Goal: Information Seeking & Learning: Learn about a topic

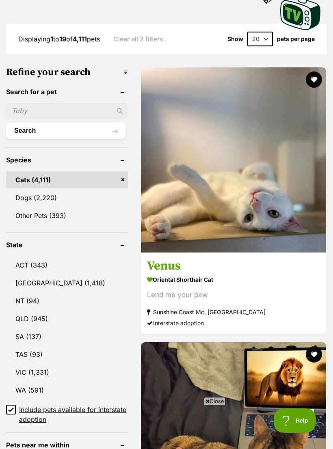
click at [35, 364] on link "VIC (1,331)" at bounding box center [67, 372] width 122 height 17
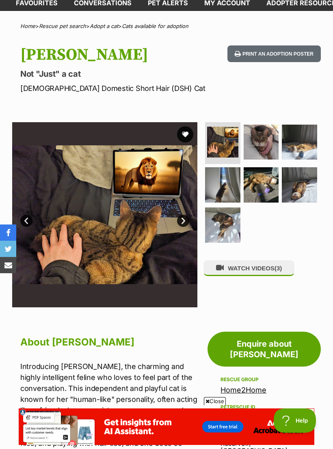
scroll to position [46, 0]
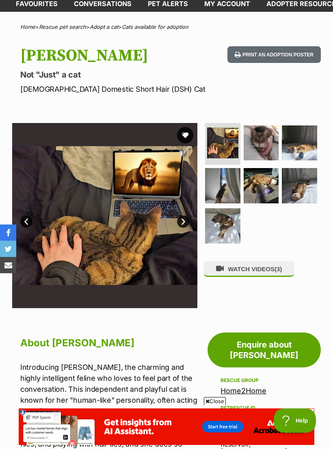
click at [271, 148] on img at bounding box center [261, 143] width 35 height 35
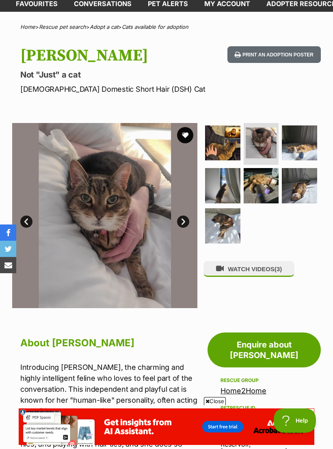
scroll to position [0, 0]
click at [298, 148] on img at bounding box center [299, 143] width 35 height 35
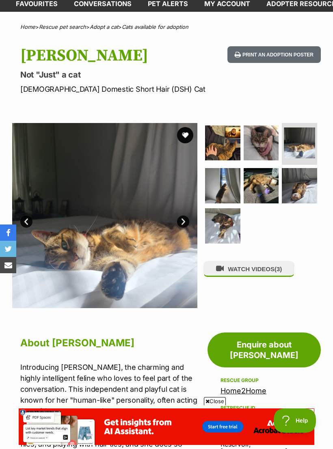
click at [223, 195] on img at bounding box center [222, 185] width 35 height 35
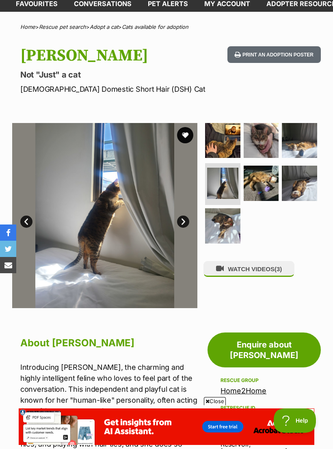
click at [261, 182] on img at bounding box center [261, 183] width 35 height 35
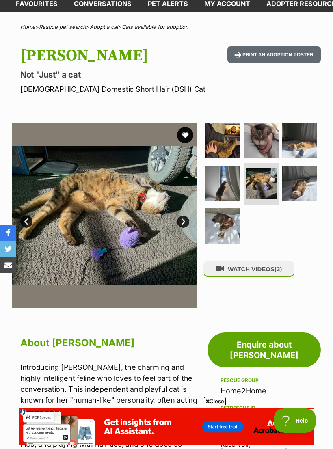
click at [308, 180] on img at bounding box center [299, 183] width 35 height 35
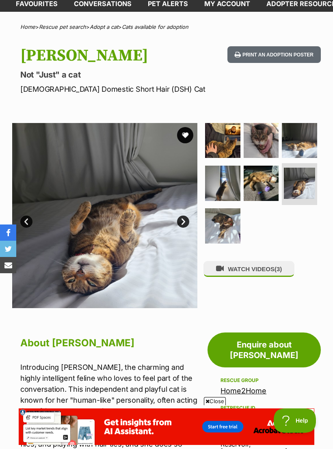
click at [225, 223] on img at bounding box center [222, 225] width 35 height 35
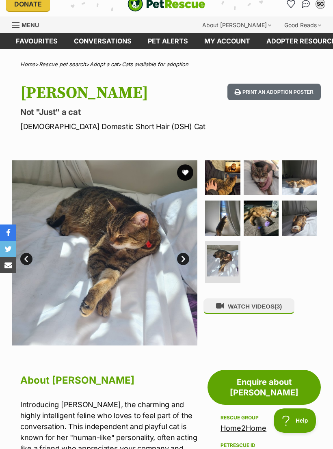
click at [187, 173] on button "favourite" at bounding box center [185, 173] width 16 height 16
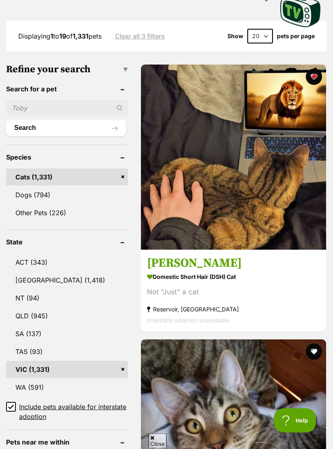
click at [10, 403] on input "Include pets available for interstate adoption" at bounding box center [11, 408] width 10 height 10
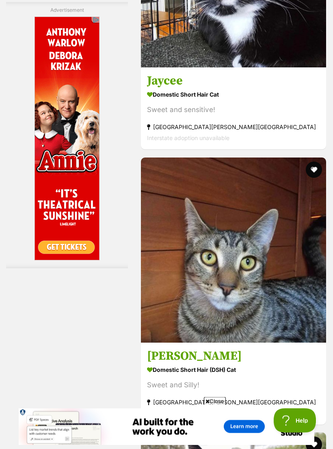
scroll to position [2428, 0]
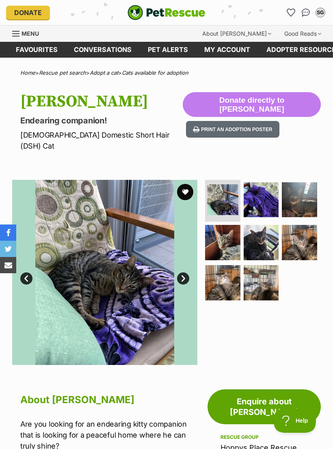
click at [225, 272] on img at bounding box center [222, 282] width 35 height 35
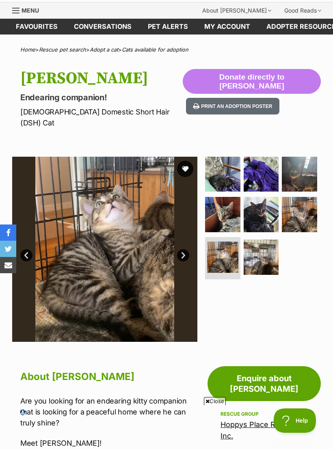
click at [228, 203] on img at bounding box center [222, 214] width 35 height 35
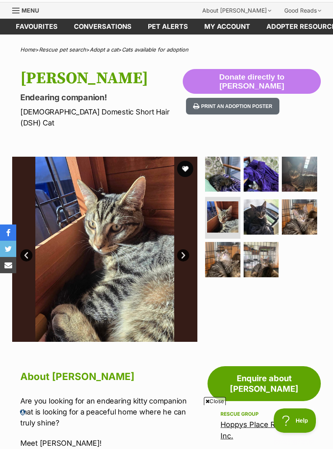
click at [260, 206] on img at bounding box center [261, 216] width 35 height 35
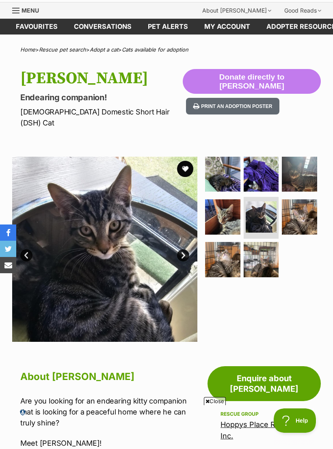
click at [299, 163] on img at bounding box center [299, 174] width 35 height 35
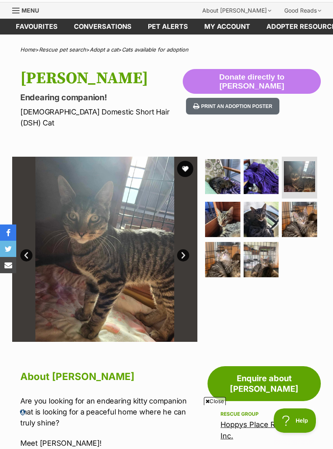
click at [303, 208] on img at bounding box center [299, 219] width 35 height 35
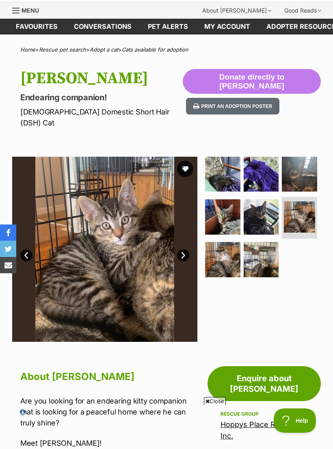
click at [265, 253] on img at bounding box center [261, 259] width 35 height 35
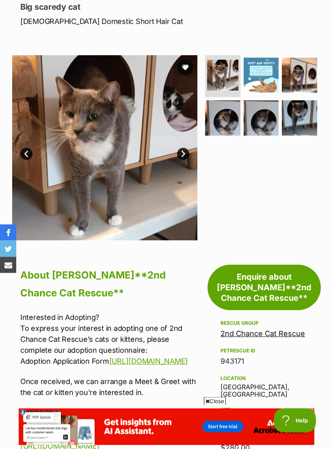
scroll to position [132, 0]
click at [302, 74] on img at bounding box center [299, 75] width 35 height 35
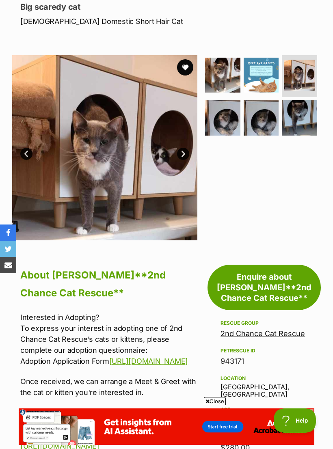
click at [230, 118] on img at bounding box center [222, 117] width 35 height 35
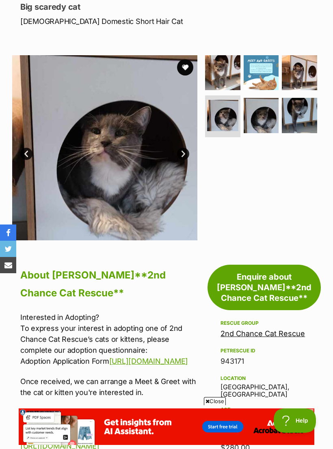
scroll to position [0, 0]
click at [264, 117] on img at bounding box center [261, 115] width 35 height 35
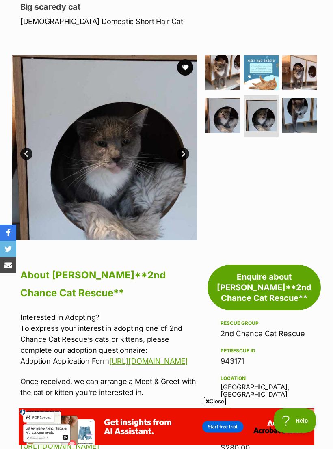
click at [300, 113] on img at bounding box center [299, 115] width 35 height 35
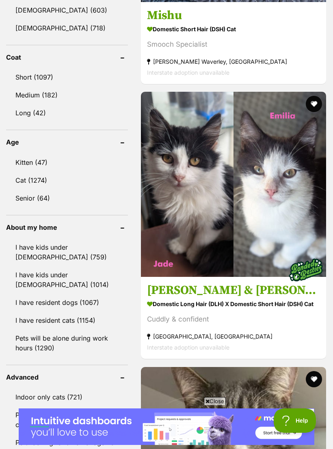
scroll to position [765, 0]
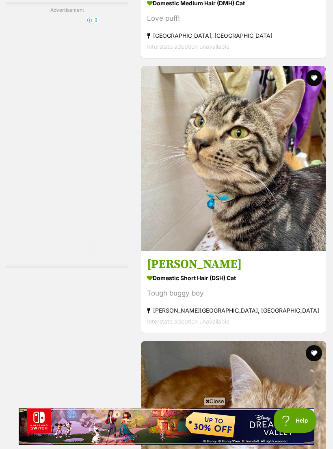
scroll to position [2310, 0]
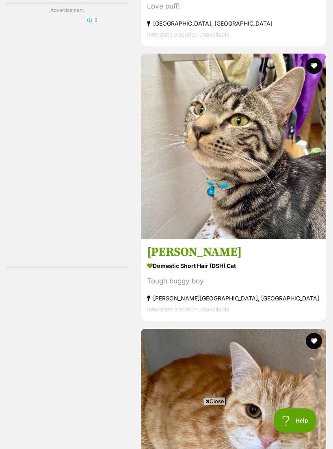
scroll to position [0, 0]
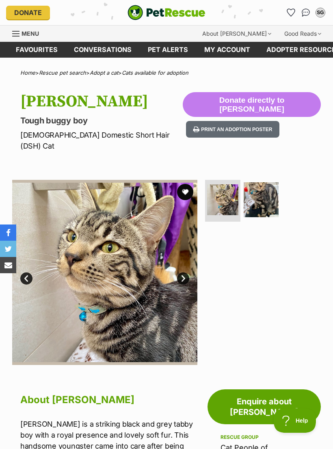
click at [262, 189] on img at bounding box center [261, 199] width 35 height 35
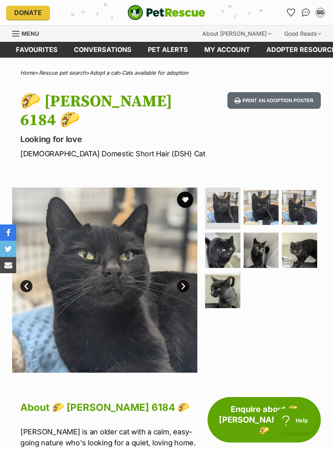
click at [263, 193] on img at bounding box center [261, 207] width 35 height 35
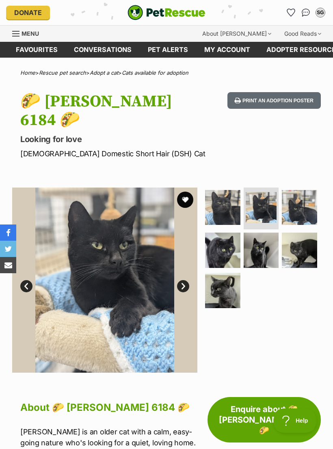
click at [302, 190] on img at bounding box center [299, 207] width 35 height 35
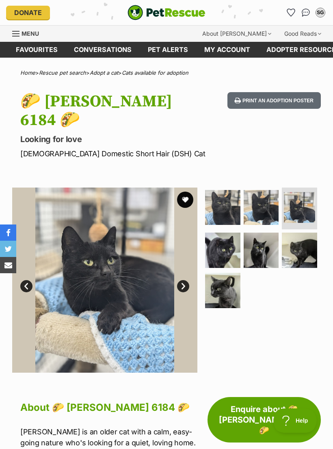
click at [230, 233] on img at bounding box center [222, 250] width 35 height 35
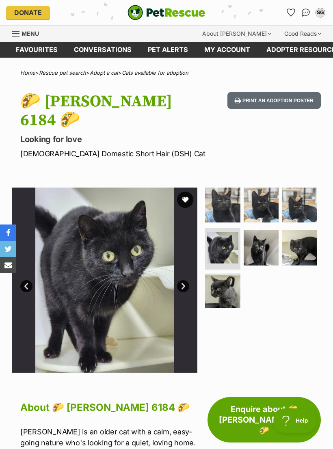
click at [264, 230] on img at bounding box center [261, 247] width 35 height 35
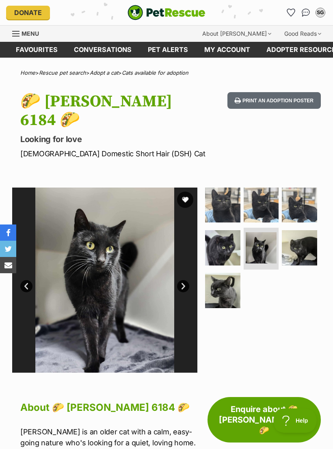
click at [310, 230] on img at bounding box center [299, 247] width 35 height 35
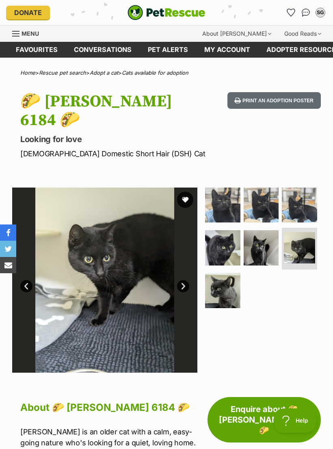
click at [227, 273] on img at bounding box center [222, 290] width 35 height 35
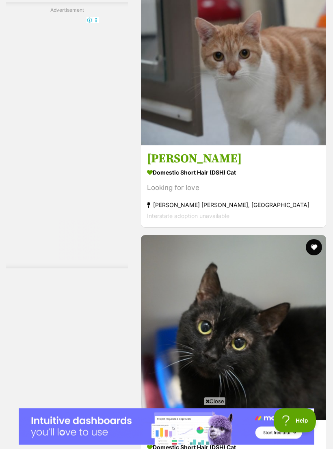
scroll to position [2511, 0]
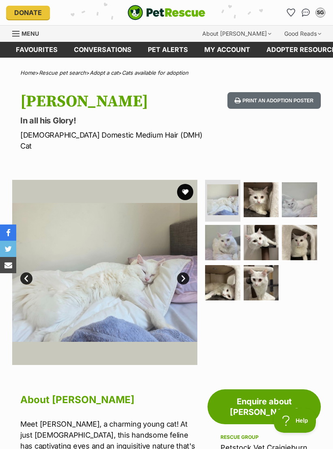
click at [265, 271] on img at bounding box center [261, 282] width 35 height 35
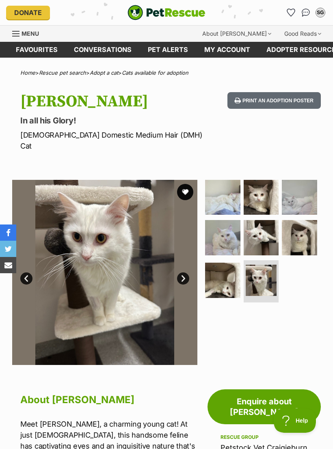
click at [228, 226] on img at bounding box center [222, 237] width 35 height 35
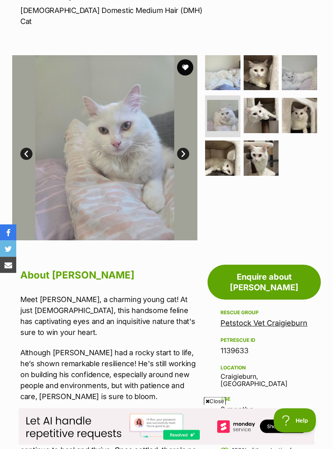
scroll to position [124, 0]
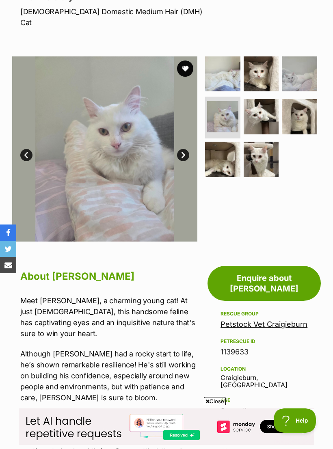
click at [304, 108] on img at bounding box center [299, 116] width 35 height 35
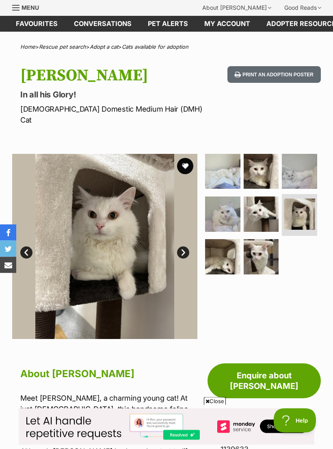
scroll to position [26, 0]
click at [227, 250] on img at bounding box center [222, 256] width 35 height 35
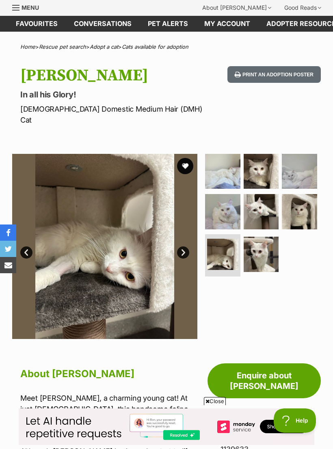
click at [263, 243] on img at bounding box center [261, 254] width 35 height 35
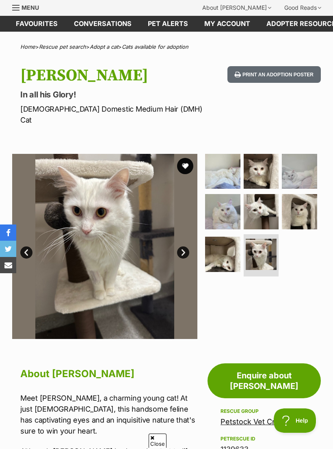
click at [187, 158] on button "favourite" at bounding box center [185, 166] width 16 height 16
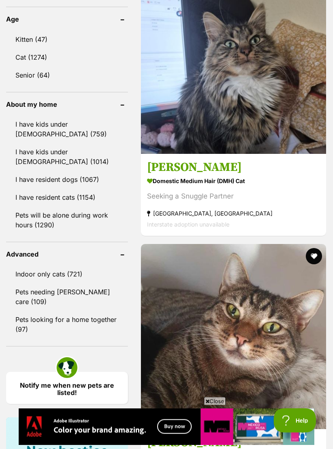
scroll to position [888, 0]
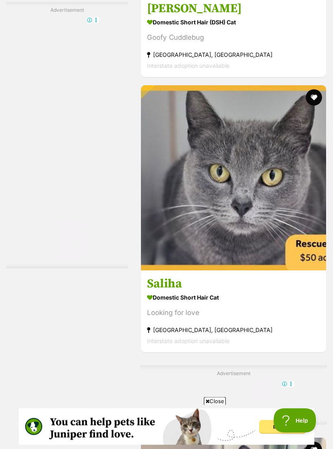
scroll to position [1598, 0]
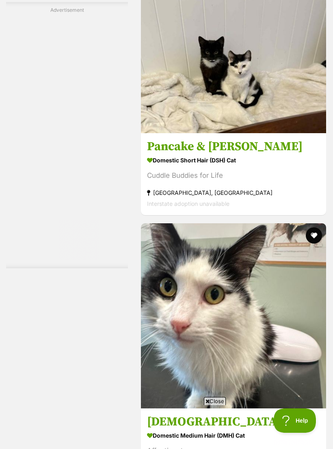
scroll to position [2362, 0]
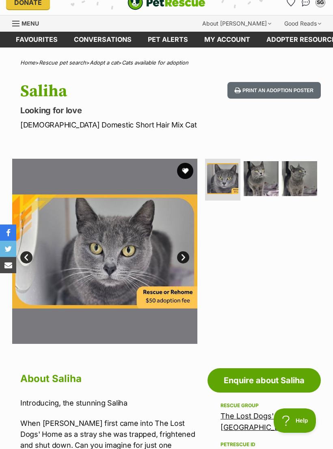
click at [261, 184] on img at bounding box center [261, 178] width 35 height 35
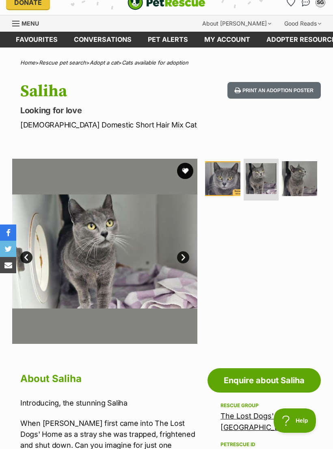
click at [300, 180] on img at bounding box center [299, 178] width 35 height 35
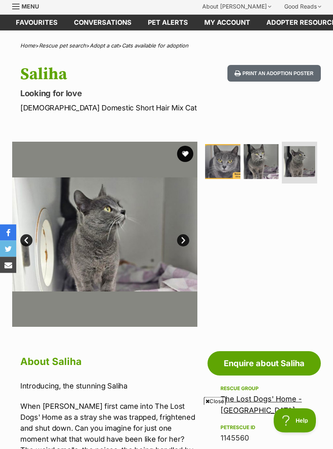
scroll to position [26, 0]
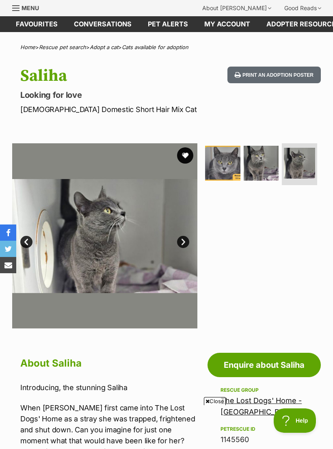
click at [228, 161] on img at bounding box center [222, 163] width 35 height 35
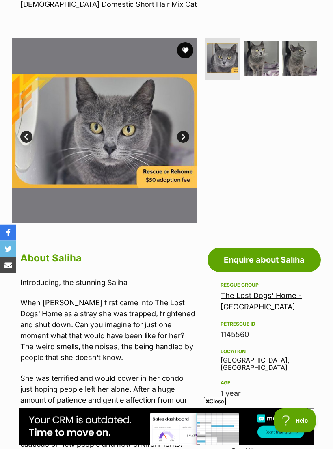
scroll to position [131, 0]
click at [188, 52] on button "favourite" at bounding box center [185, 50] width 16 height 16
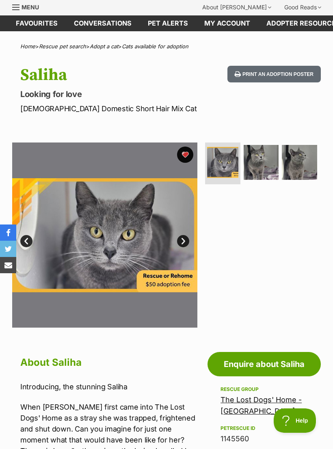
scroll to position [0, 0]
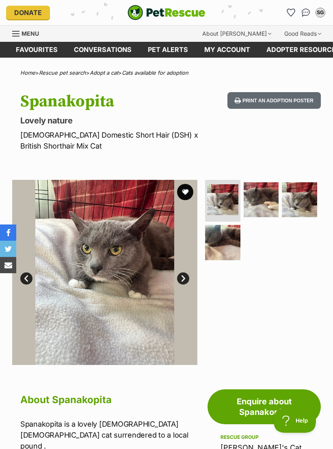
click at [261, 200] on img at bounding box center [261, 199] width 35 height 35
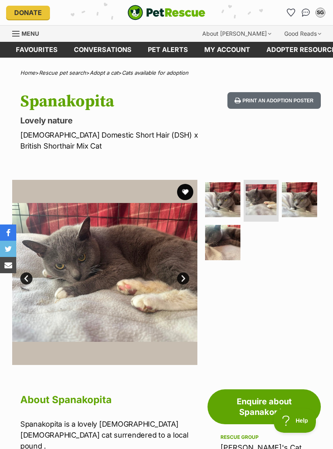
click at [306, 191] on img at bounding box center [299, 199] width 35 height 35
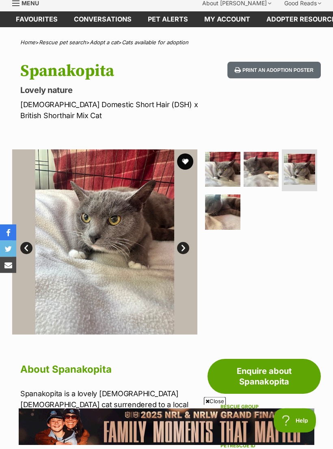
scroll to position [30, 0]
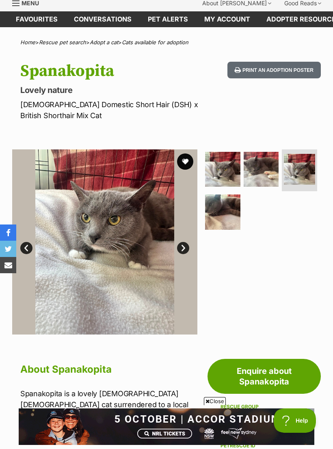
click at [226, 208] on img at bounding box center [222, 212] width 35 height 35
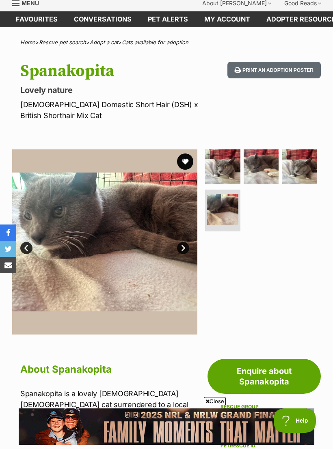
click at [225, 170] on img at bounding box center [222, 167] width 35 height 35
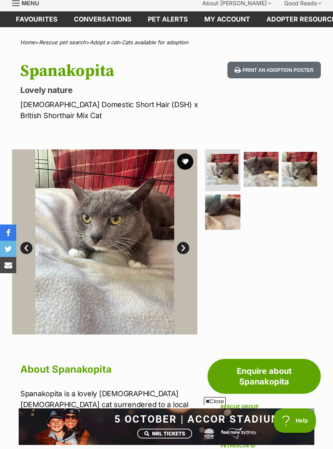
click at [187, 165] on button "favourite" at bounding box center [185, 162] width 16 height 16
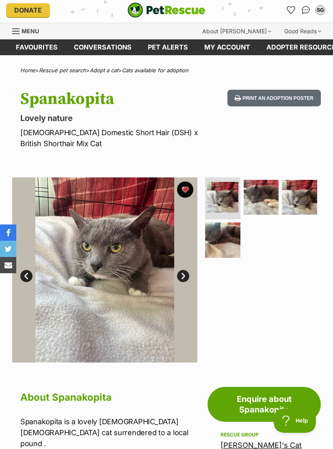
scroll to position [0, 0]
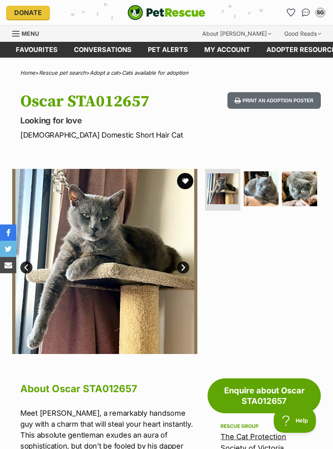
click at [266, 188] on img at bounding box center [261, 188] width 35 height 35
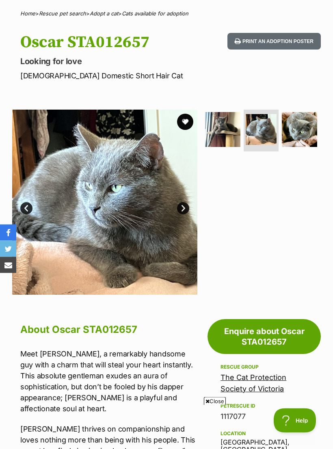
scroll to position [59, 0]
click at [262, 130] on img at bounding box center [261, 129] width 31 height 31
click at [299, 127] on img at bounding box center [299, 129] width 35 height 35
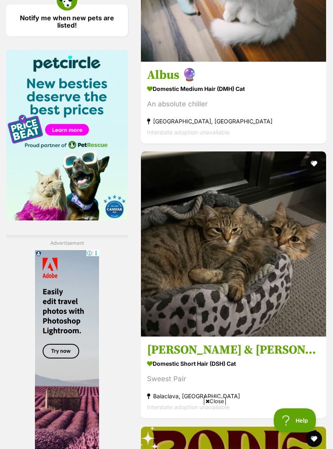
scroll to position [1256, 0]
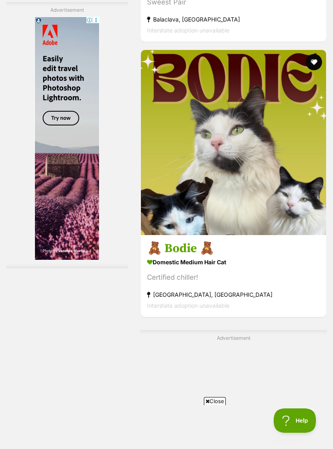
scroll to position [1632, 0]
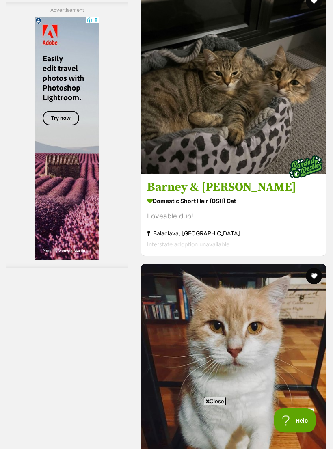
scroll to position [2387, 0]
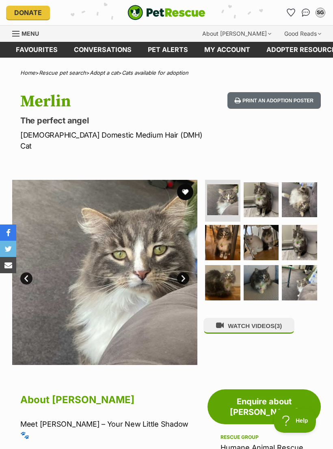
click at [265, 228] on img at bounding box center [261, 242] width 35 height 35
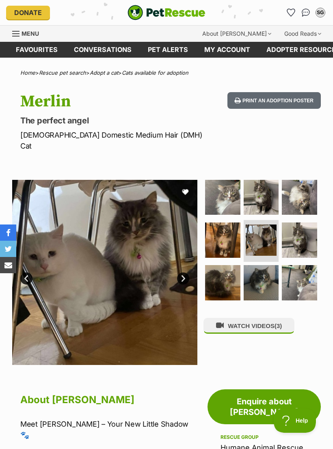
click at [265, 268] on img at bounding box center [261, 282] width 35 height 35
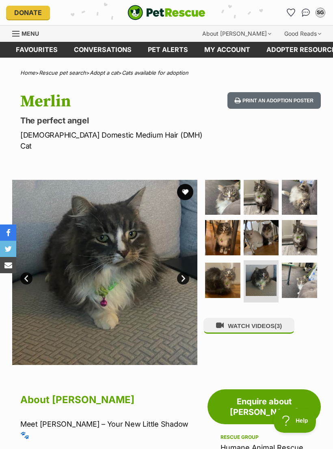
click at [232, 266] on img at bounding box center [222, 280] width 35 height 35
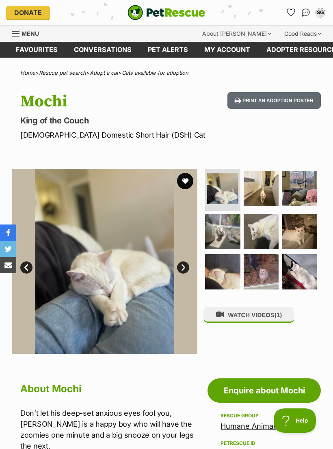
click at [265, 230] on img at bounding box center [261, 231] width 35 height 35
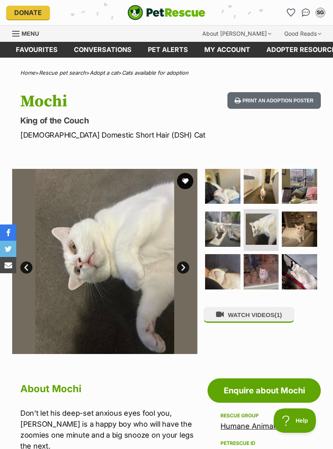
click at [225, 271] on img at bounding box center [222, 271] width 35 height 35
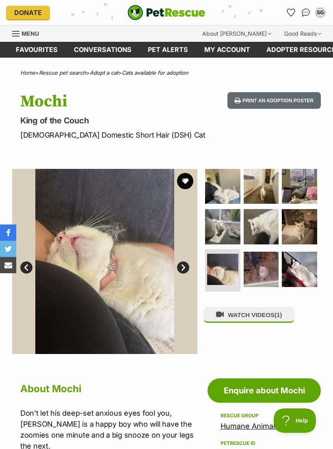
click at [260, 274] on img at bounding box center [261, 269] width 35 height 35
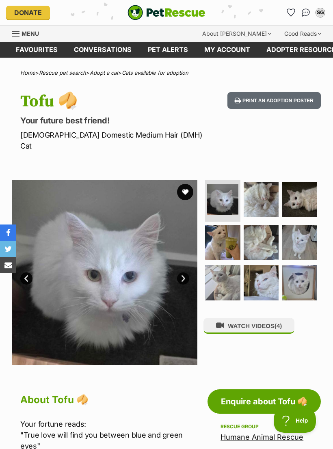
click at [229, 272] on img at bounding box center [222, 282] width 35 height 35
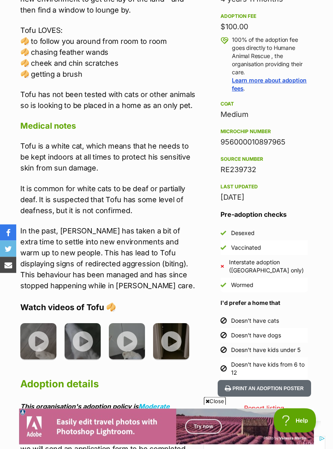
scroll to position [539, 0]
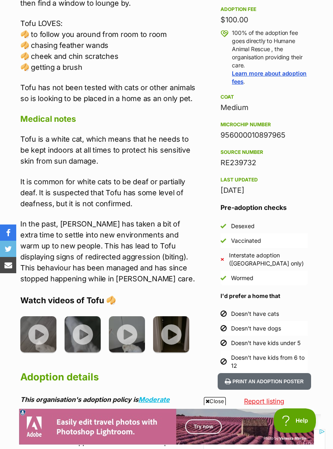
click at [35, 324] on img at bounding box center [38, 334] width 36 height 36
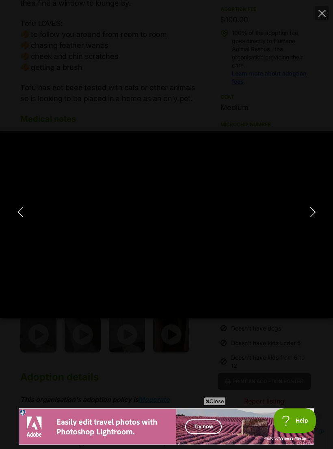
scroll to position [0, 0]
click at [316, 217] on icon "Next" at bounding box center [313, 212] width 10 height 10
type input "39.75"
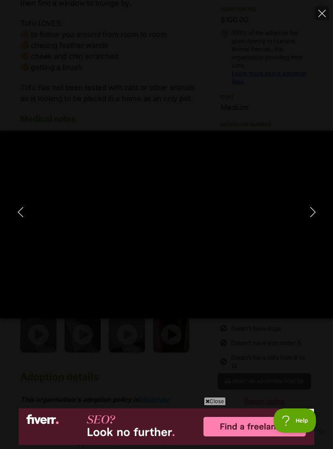
click at [313, 217] on icon "Next" at bounding box center [313, 212] width 10 height 10
type input "52.15"
click at [313, 217] on icon "Next" at bounding box center [313, 212] width 10 height 10
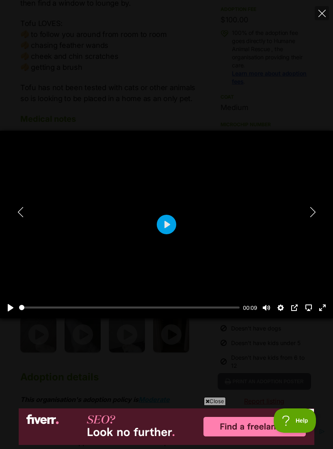
type input "28.56"
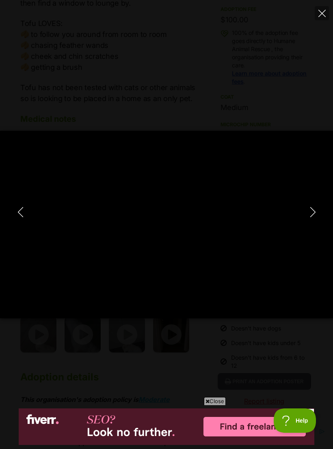
click at [326, 14] on button "Close" at bounding box center [322, 13] width 14 height 14
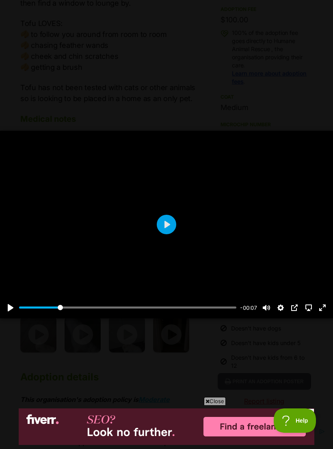
type input "18.5"
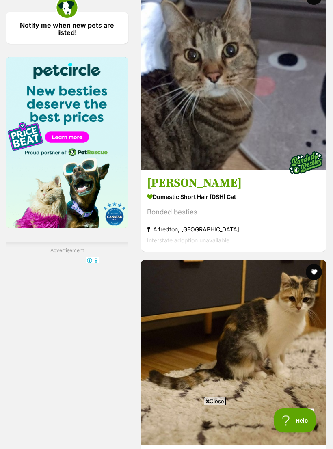
scroll to position [1249, 0]
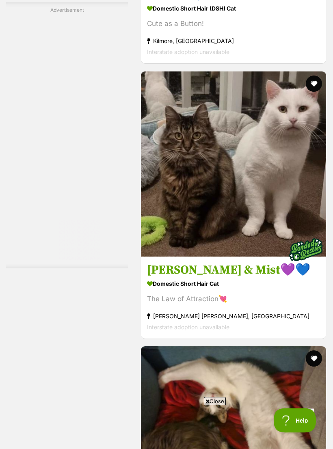
scroll to position [0, 0]
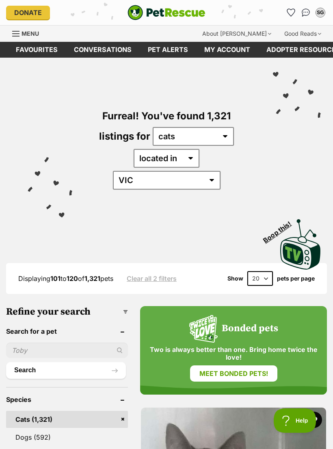
scroll to position [2420, 0]
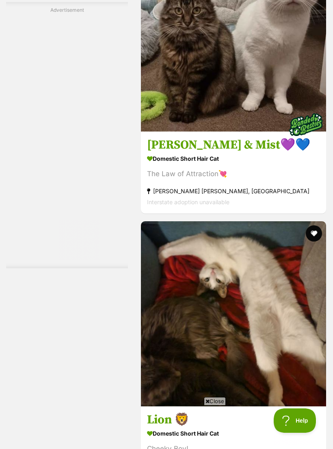
scroll to position [2529, 0]
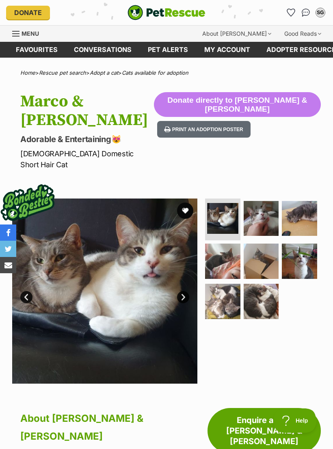
click at [228, 244] on img at bounding box center [222, 261] width 35 height 35
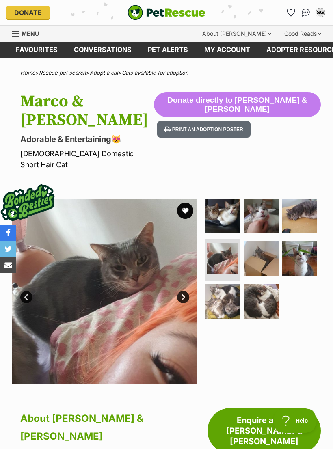
click at [228, 284] on img at bounding box center [222, 301] width 35 height 35
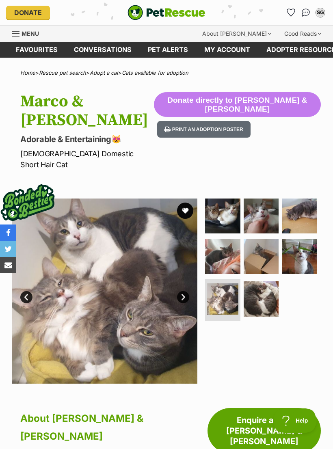
click at [267, 282] on img at bounding box center [261, 299] width 35 height 35
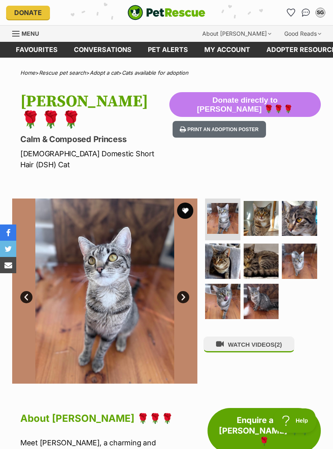
click at [302, 244] on img at bounding box center [299, 261] width 35 height 35
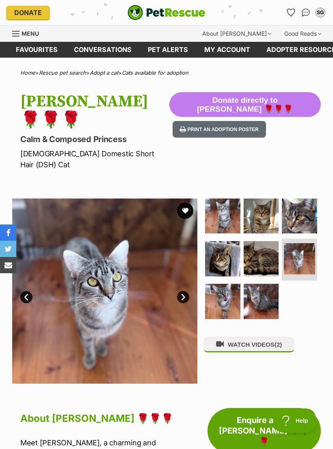
click at [229, 284] on img at bounding box center [222, 301] width 35 height 35
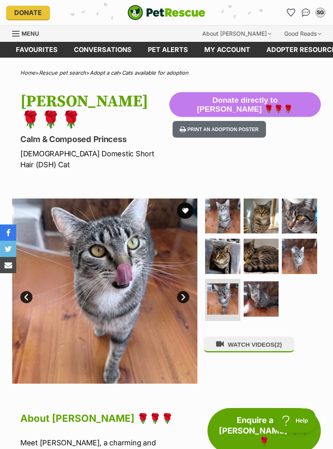
click at [263, 282] on img at bounding box center [261, 299] width 35 height 35
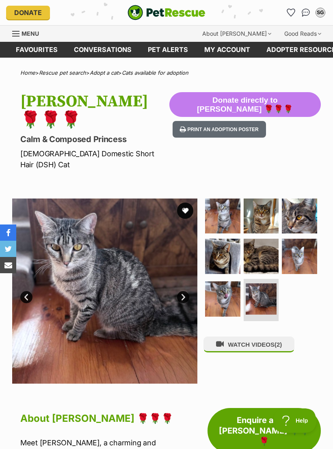
click at [274, 337] on button "WATCH VIDEOS (2)" at bounding box center [249, 345] width 91 height 16
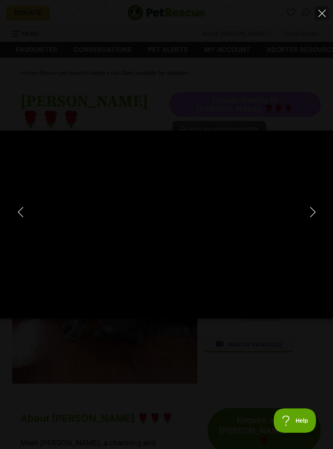
type input "100"
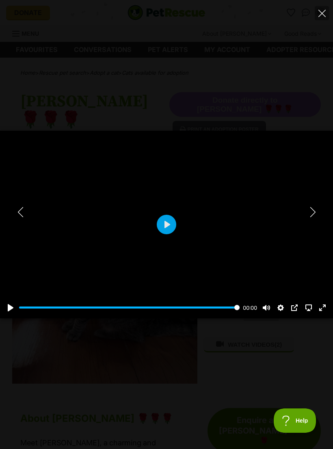
click at [312, 220] on button "Next" at bounding box center [313, 212] width 16 height 20
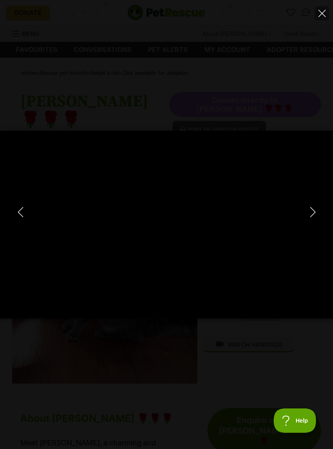
click at [312, 216] on icon "Next" at bounding box center [312, 212] width 5 height 10
type input "74.19"
click at [322, 18] on button "Close" at bounding box center [322, 13] width 14 height 14
type input "13.58"
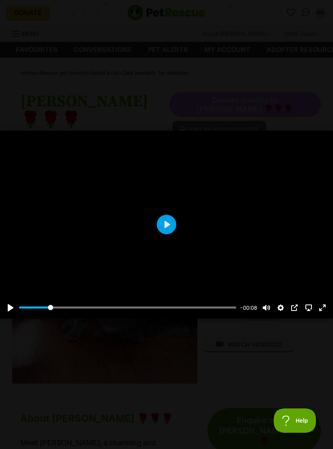
click at [329, 16] on button "Close" at bounding box center [322, 13] width 14 height 14
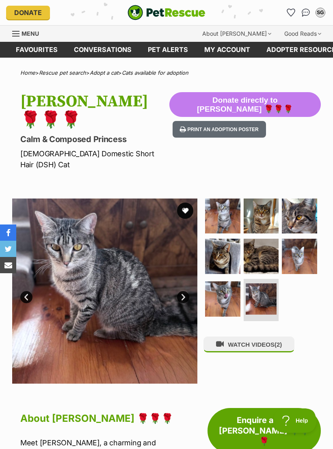
click at [309, 199] on img at bounding box center [299, 216] width 35 height 35
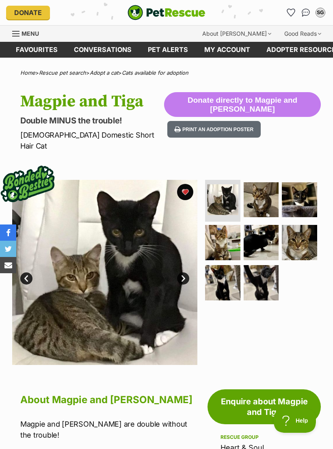
click at [267, 186] on img at bounding box center [261, 199] width 35 height 35
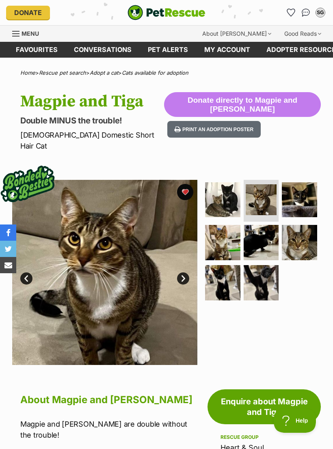
click at [307, 229] on img at bounding box center [299, 242] width 35 height 35
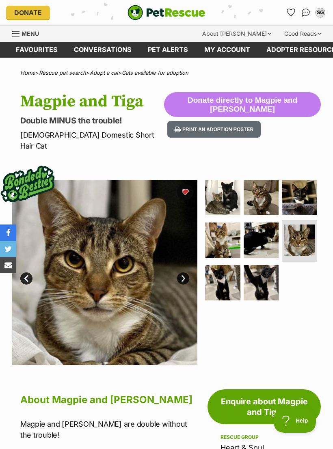
click at [221, 275] on img at bounding box center [222, 282] width 35 height 35
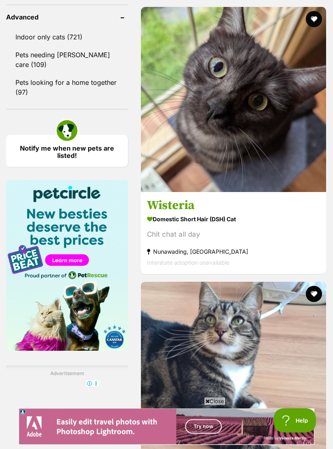
scroll to position [1126, 0]
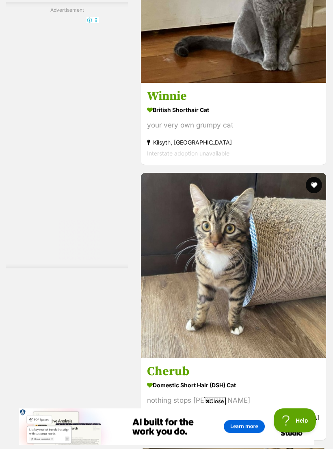
scroll to position [2479, 0]
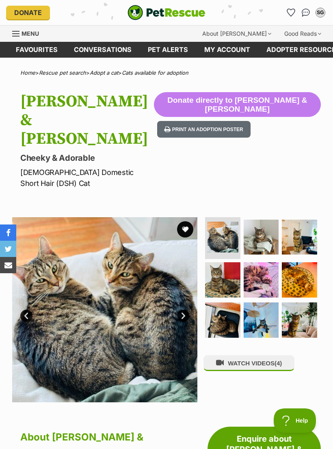
click at [229, 303] on img at bounding box center [222, 320] width 35 height 35
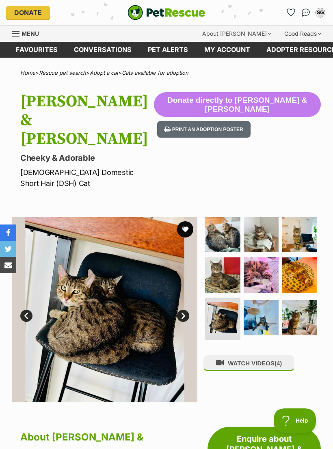
click at [260, 355] on button "WATCH VIDEOS (4)" at bounding box center [249, 363] width 91 height 16
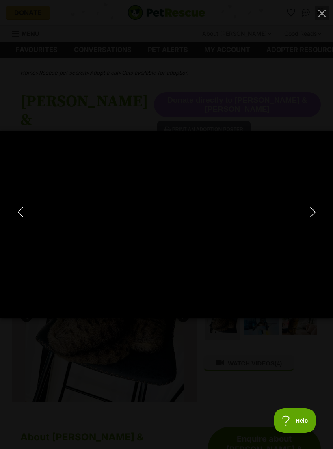
type input "100"
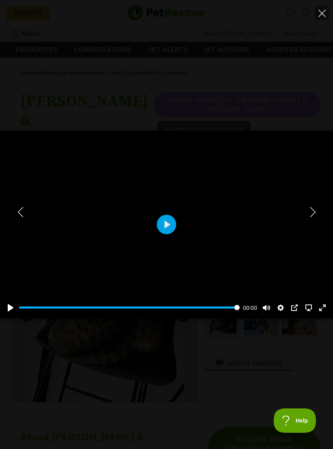
click at [314, 208] on icon "Next" at bounding box center [313, 212] width 10 height 10
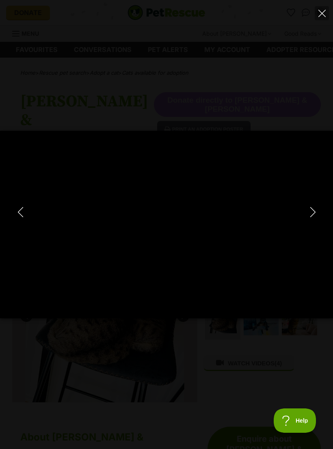
type input "100"
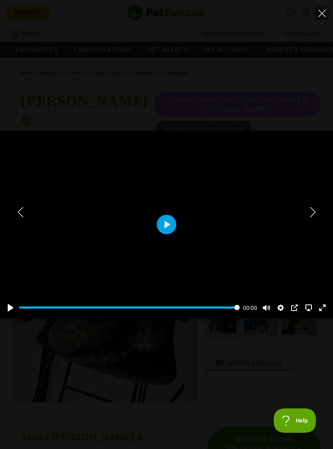
click at [316, 212] on icon "Next" at bounding box center [313, 212] width 10 height 10
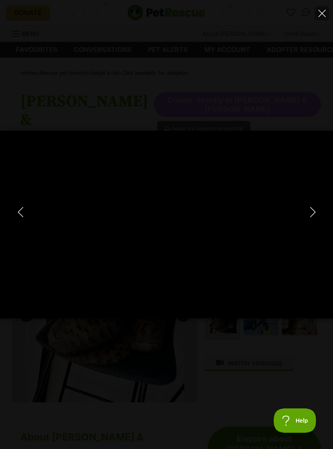
click at [324, 16] on icon "Close" at bounding box center [322, 13] width 7 height 7
type input "54.47"
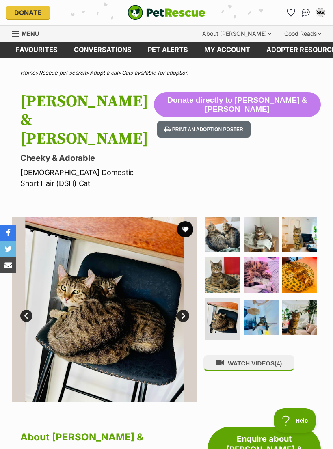
click at [190, 221] on button "favourite" at bounding box center [185, 229] width 16 height 16
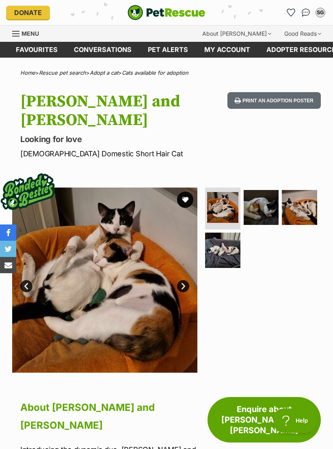
click at [227, 233] on img at bounding box center [222, 250] width 35 height 35
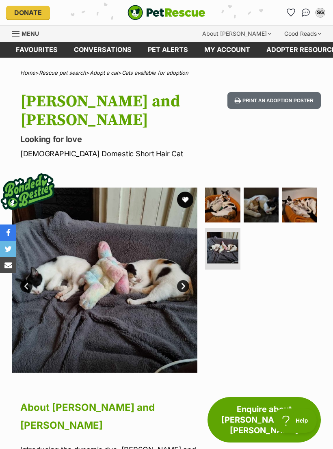
click at [301, 188] on img at bounding box center [299, 205] width 35 height 35
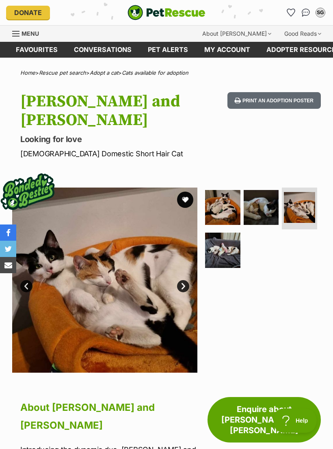
click at [264, 190] on img at bounding box center [261, 207] width 35 height 35
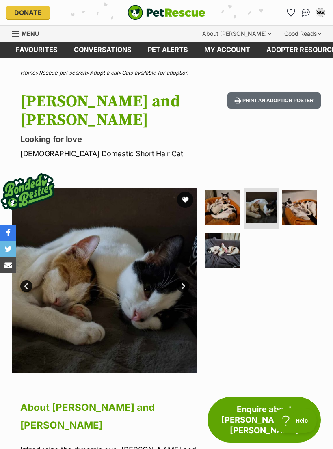
click at [233, 190] on img at bounding box center [222, 207] width 35 height 35
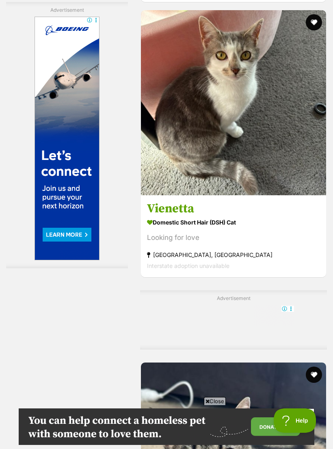
scroll to position [1671, 0]
